Goal: Transaction & Acquisition: Subscribe to service/newsletter

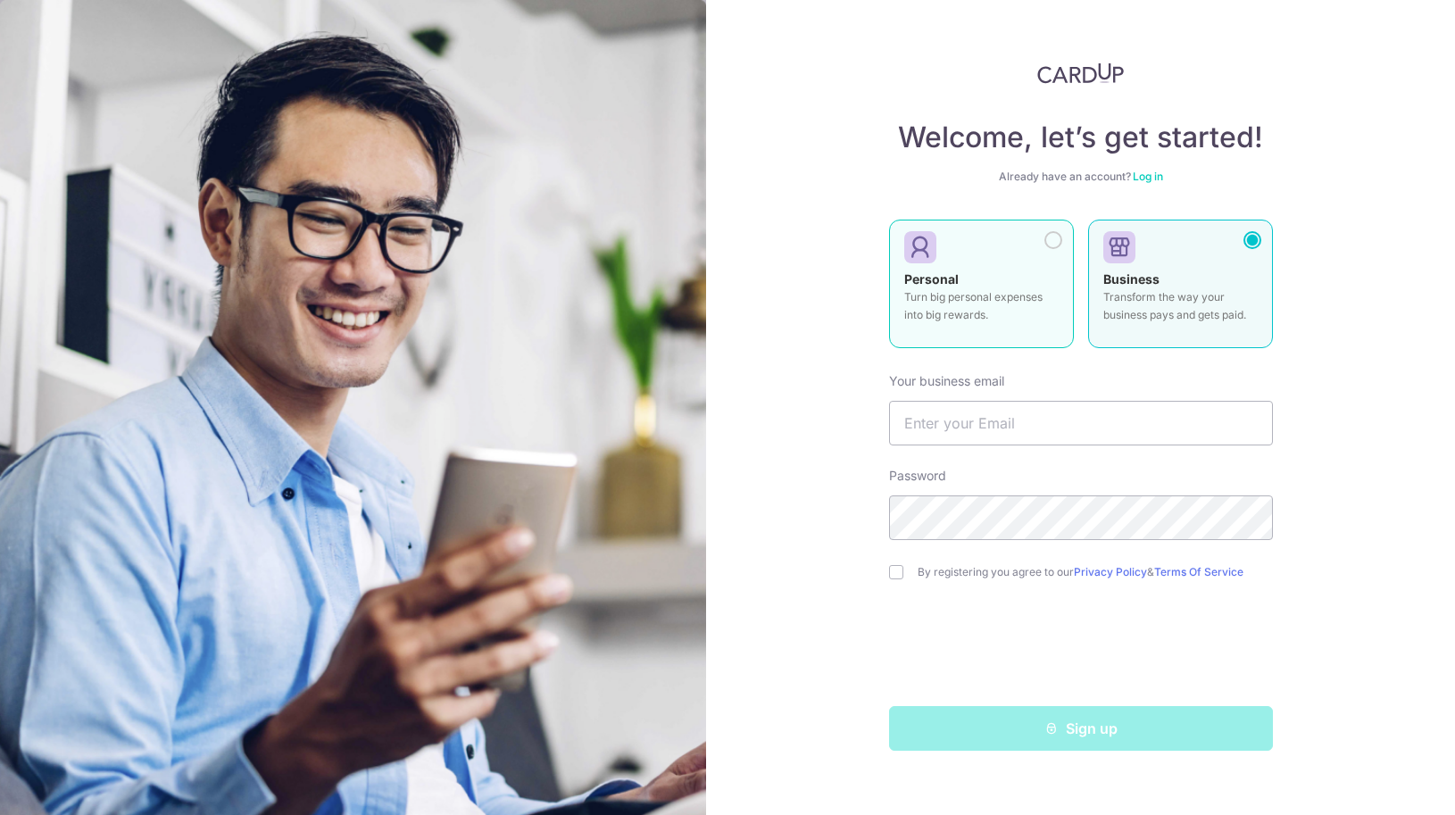
click at [1007, 242] on div at bounding box center [974, 248] width 140 height 27
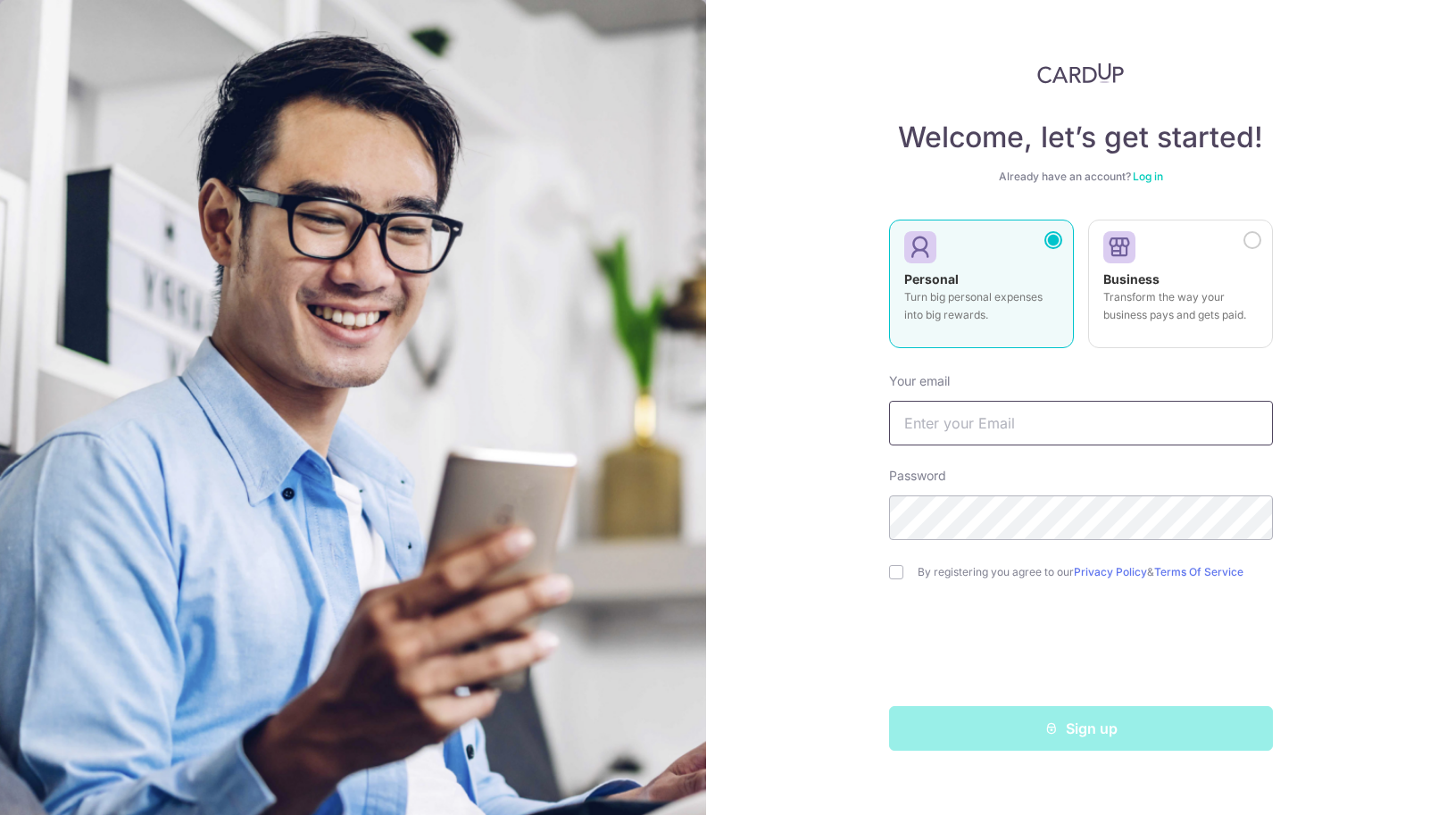
click at [969, 434] on input "text" at bounding box center [1081, 423] width 384 height 45
type input "[EMAIL_ADDRESS][DOMAIN_NAME]"
click at [897, 579] on div "By registering you agree to our Privacy Policy & Terms Of Service" at bounding box center [1081, 571] width 384 height 21
click at [895, 574] on input "checkbox" at bounding box center [896, 572] width 14 height 14
checkbox input "true"
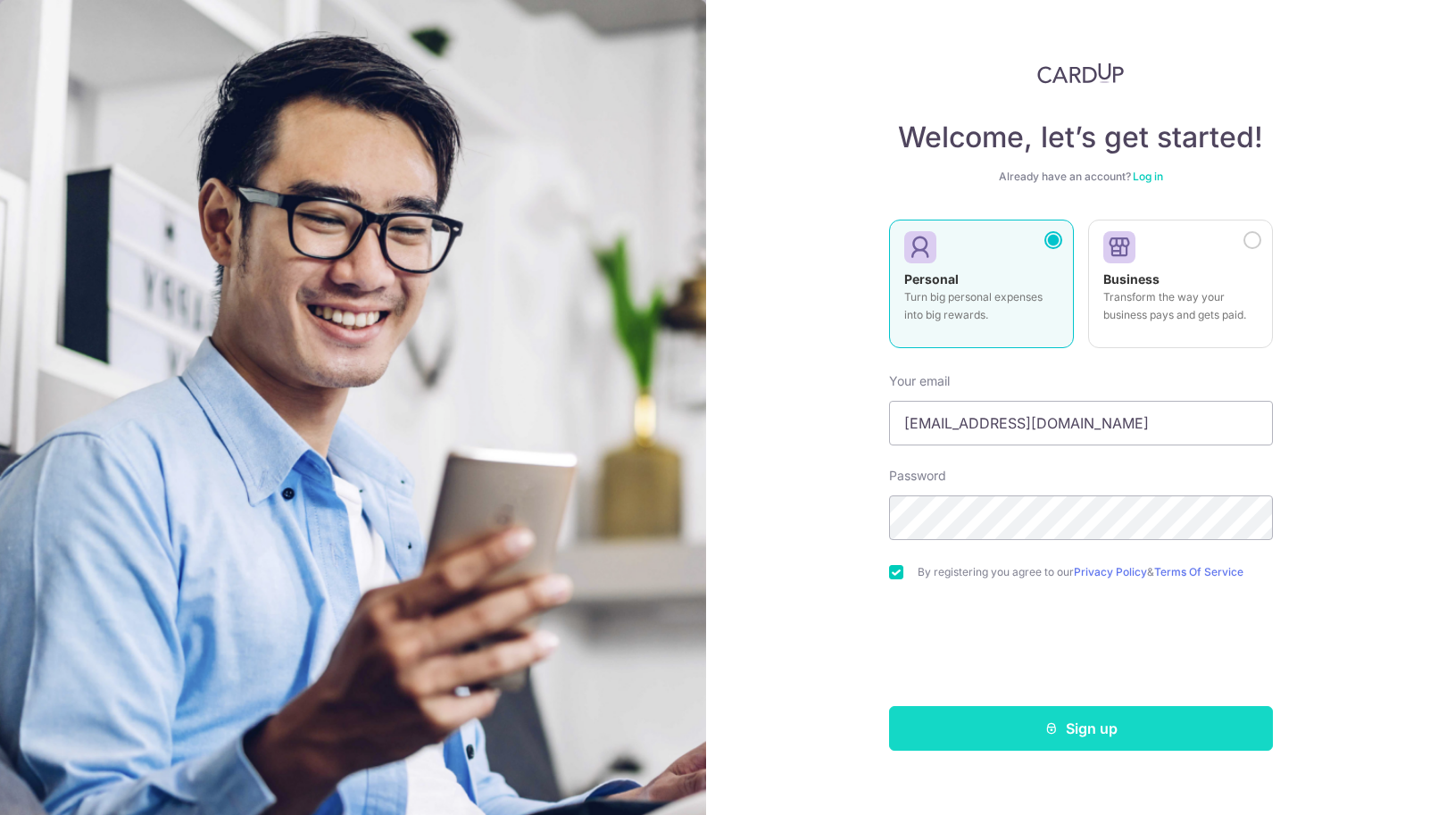
click at [1013, 729] on button "Sign up" at bounding box center [1081, 728] width 384 height 45
type textarea "Chat"
click at [1013, 729] on div "Sign up" at bounding box center [1080, 728] width 405 height 45
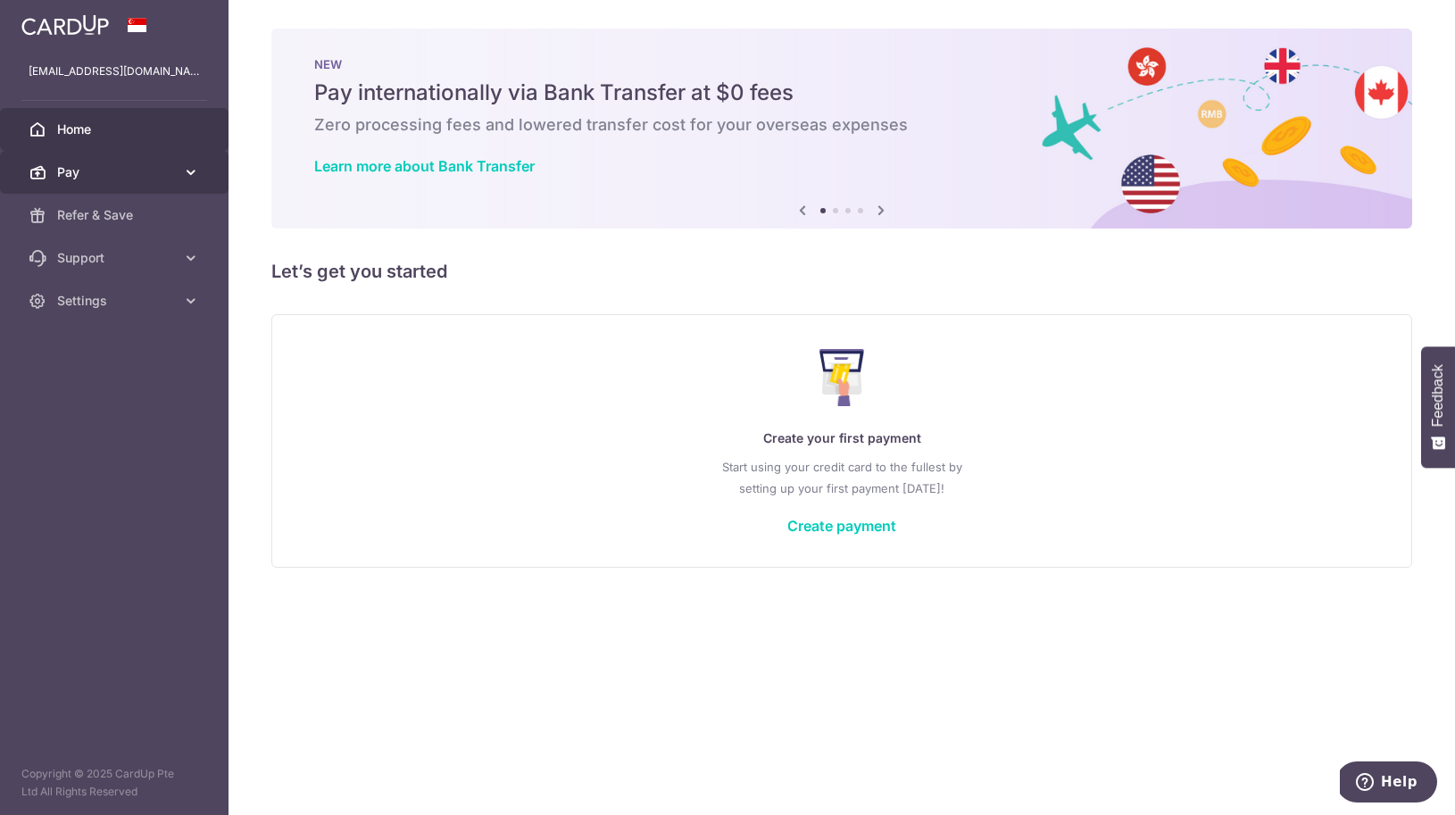
click at [180, 159] on link "Pay" at bounding box center [114, 172] width 229 height 43
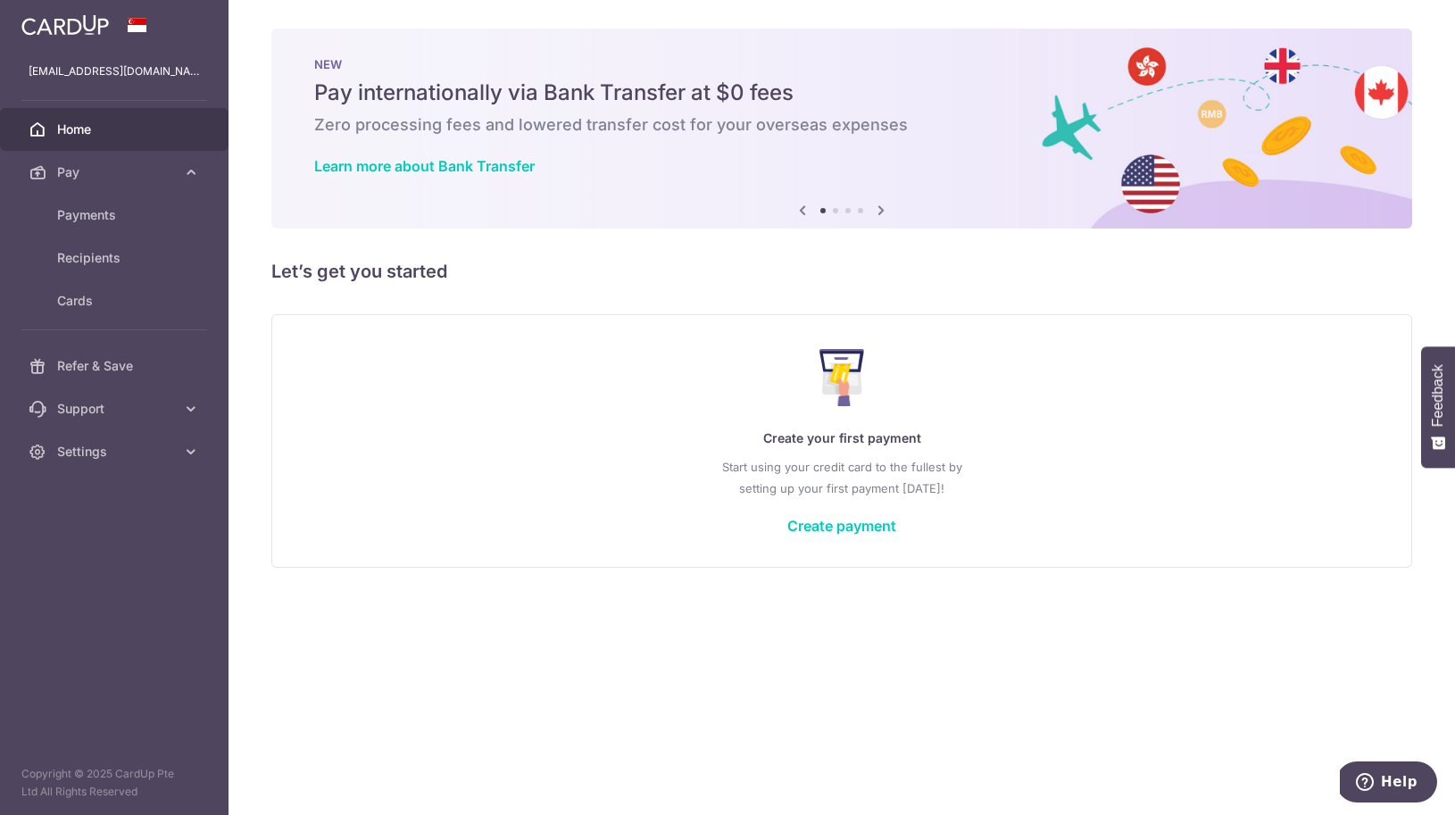
click at [148, 129] on span "Home" at bounding box center [116, 130] width 118 height 18
click at [885, 186] on div "NEW Pay internationally via Bank Transfer at $0 fees Zero processing fees and l…" at bounding box center [841, 118] width 1141 height 179
click at [882, 211] on icon at bounding box center [880, 210] width 21 height 22
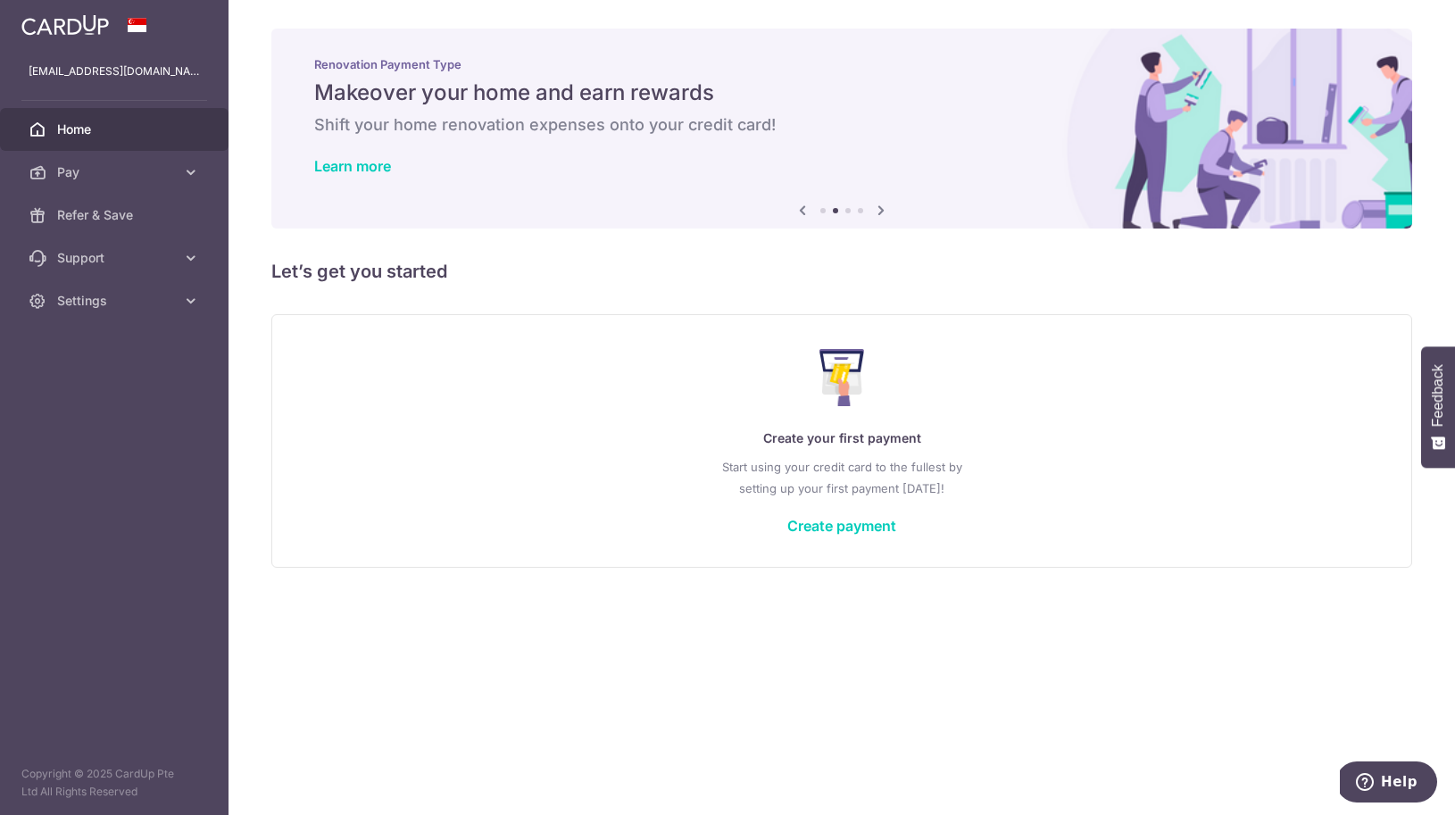
click at [882, 206] on icon at bounding box center [880, 210] width 21 height 22
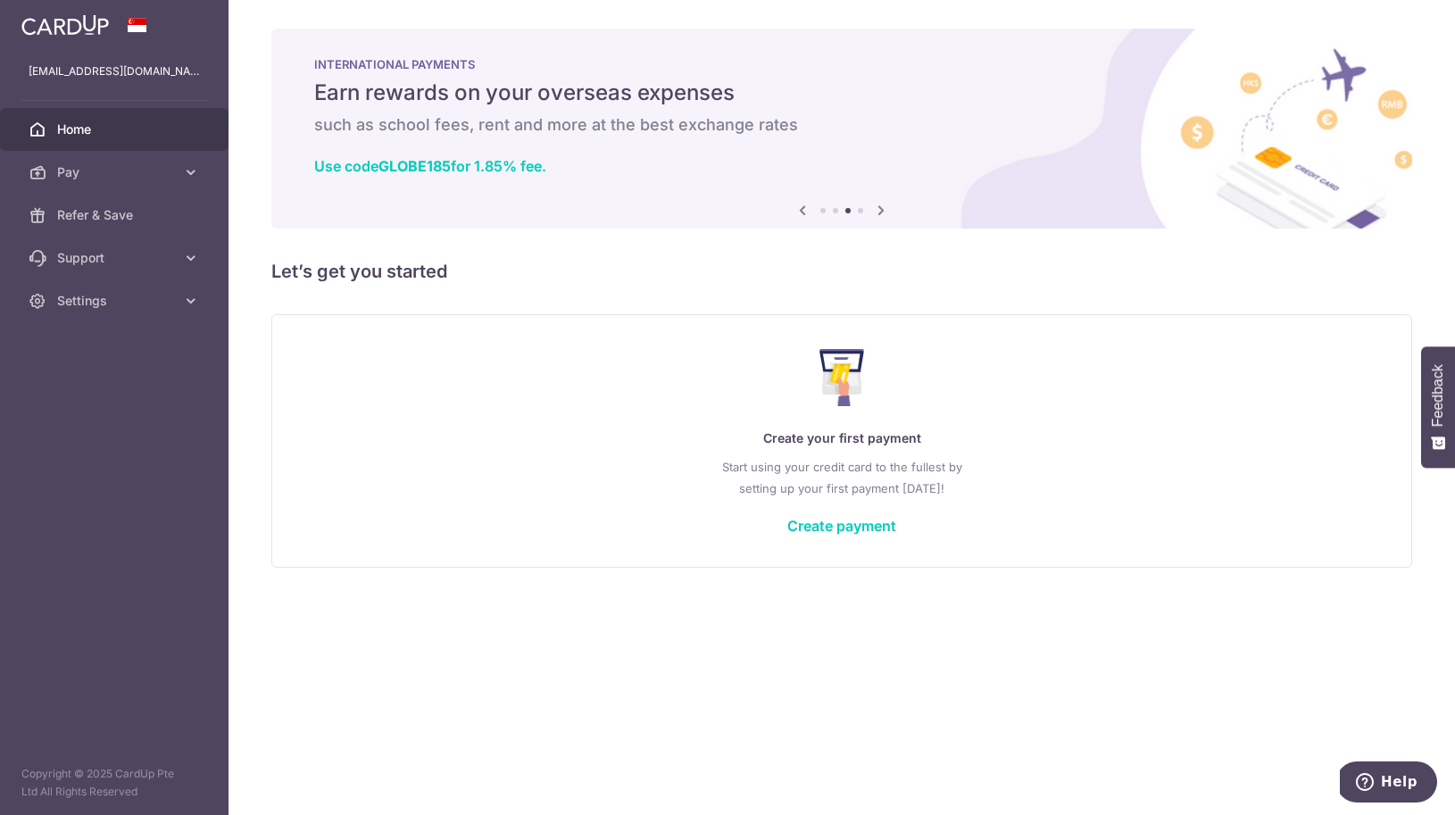
click at [882, 206] on icon at bounding box center [880, 210] width 21 height 22
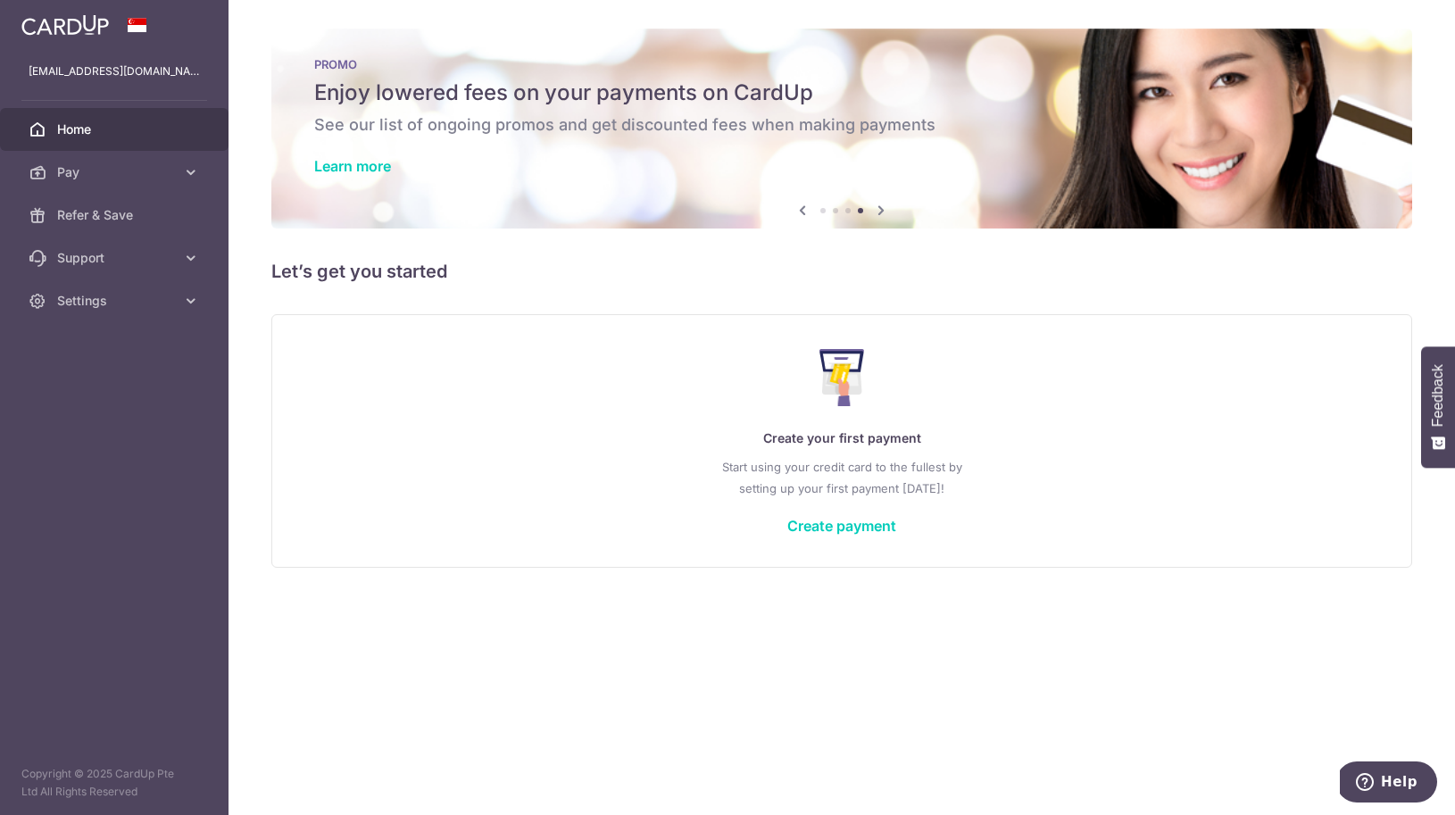
click at [706, 112] on div "PROMO Enjoy lowered fees on your payments on CardUp See our list of ongoing pro…" at bounding box center [841, 118] width 1141 height 179
click at [358, 169] on link "Learn more" at bounding box center [352, 166] width 77 height 18
